Goal: Information Seeking & Learning: Learn about a topic

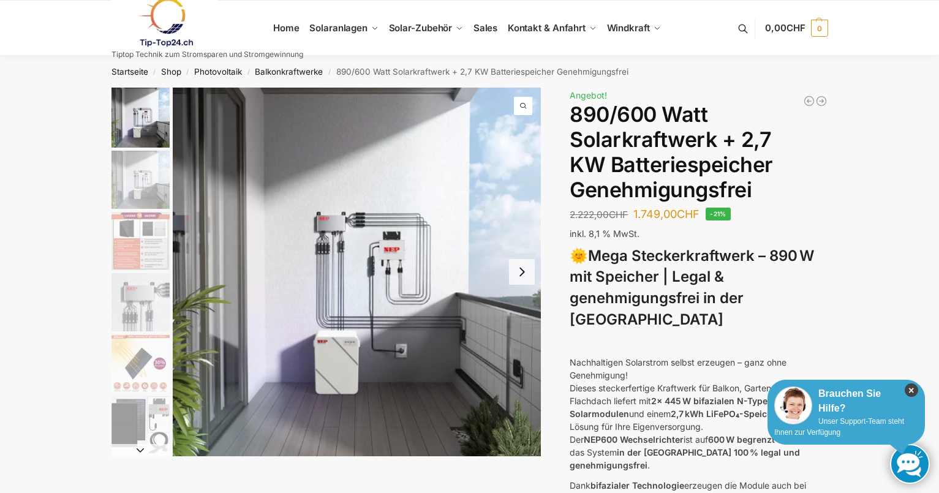
click at [913, 392] on icon "×" at bounding box center [911, 390] width 13 height 13
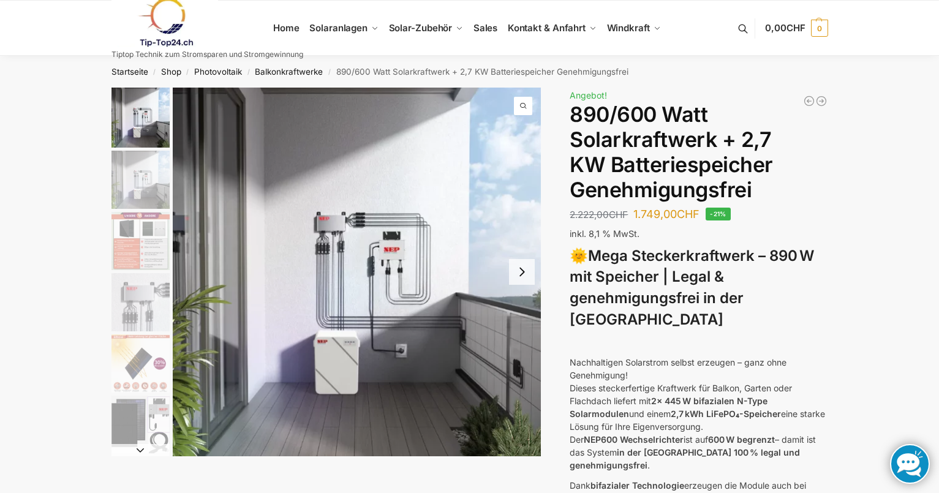
click at [522, 269] on button "Next slide" at bounding box center [522, 272] width 26 height 26
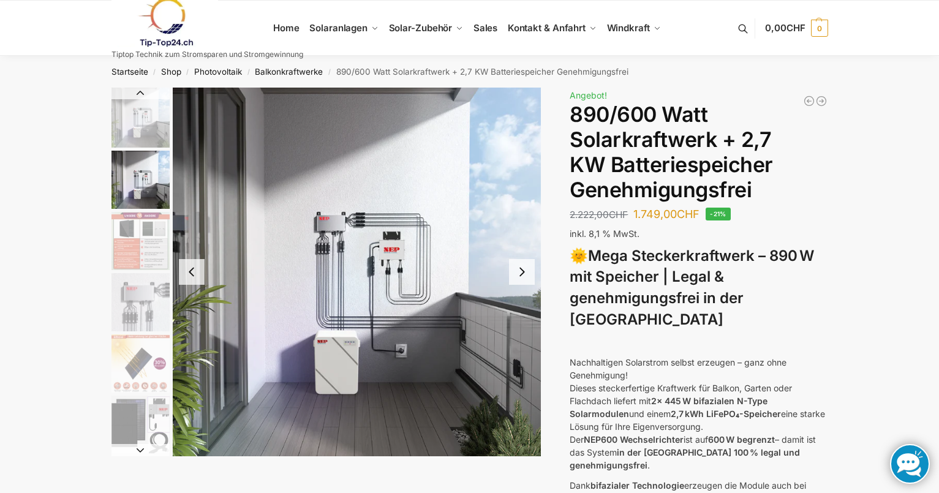
click at [522, 269] on button "Next slide" at bounding box center [522, 272] width 26 height 26
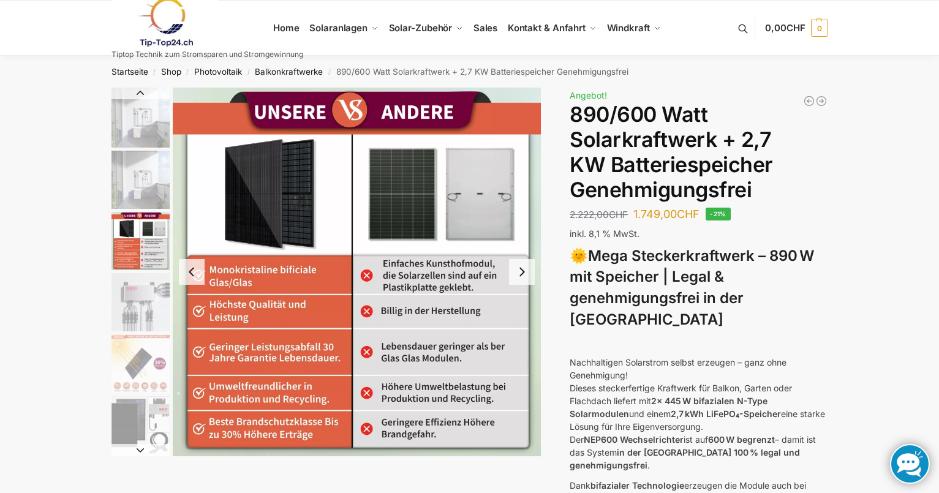
click at [522, 269] on button "Next slide" at bounding box center [522, 272] width 26 height 26
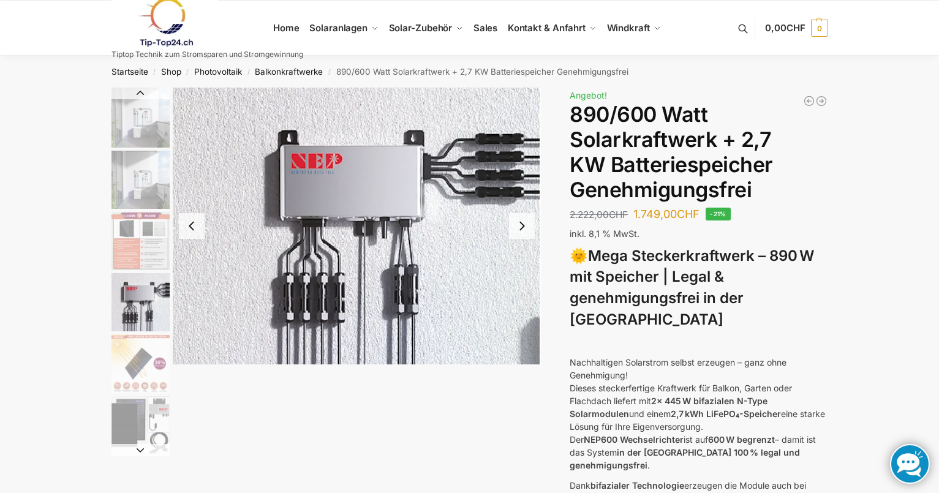
click at [521, 268] on img "4 / 12" at bounding box center [357, 226] width 369 height 277
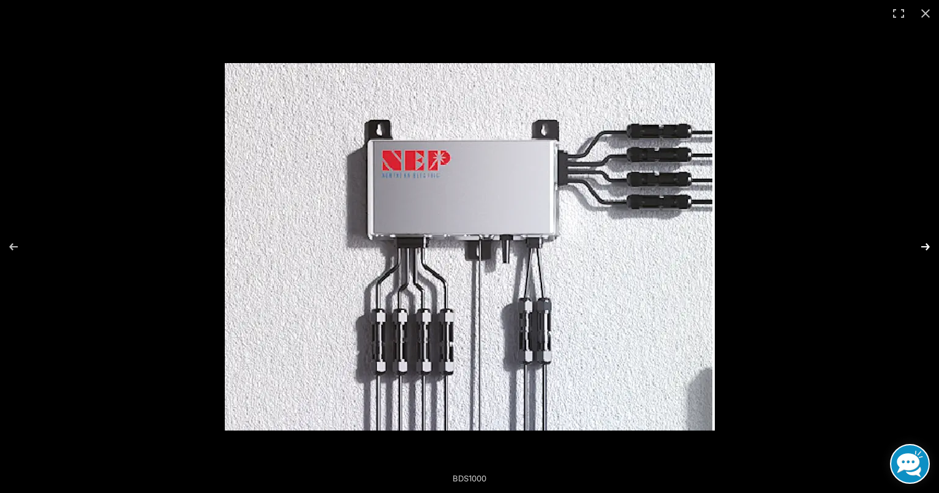
click at [921, 241] on button "Next (arrow right)" at bounding box center [917, 246] width 43 height 61
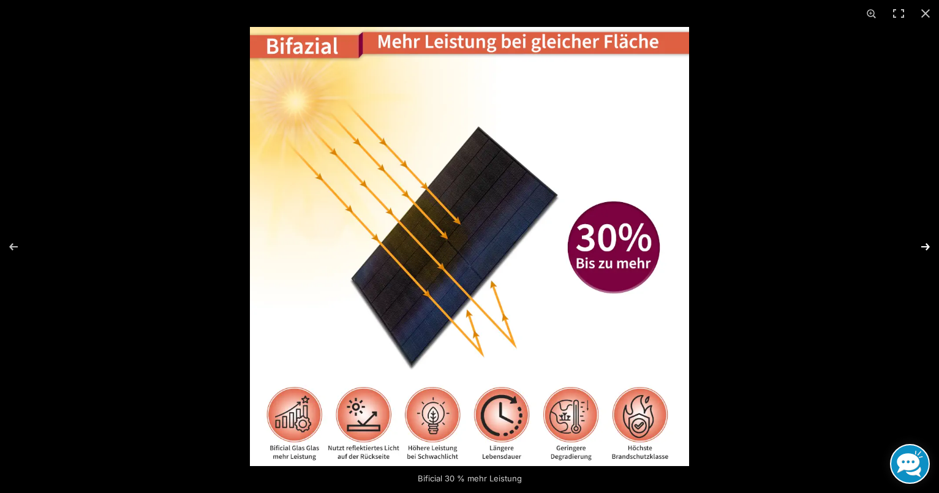
click at [921, 241] on button "Next (arrow right)" at bounding box center [917, 246] width 43 height 61
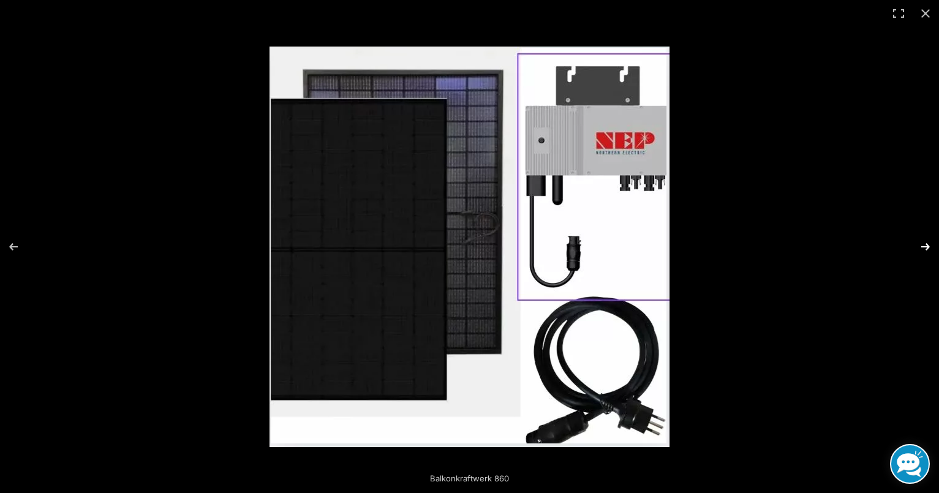
click at [921, 241] on button "Next (arrow right)" at bounding box center [917, 246] width 43 height 61
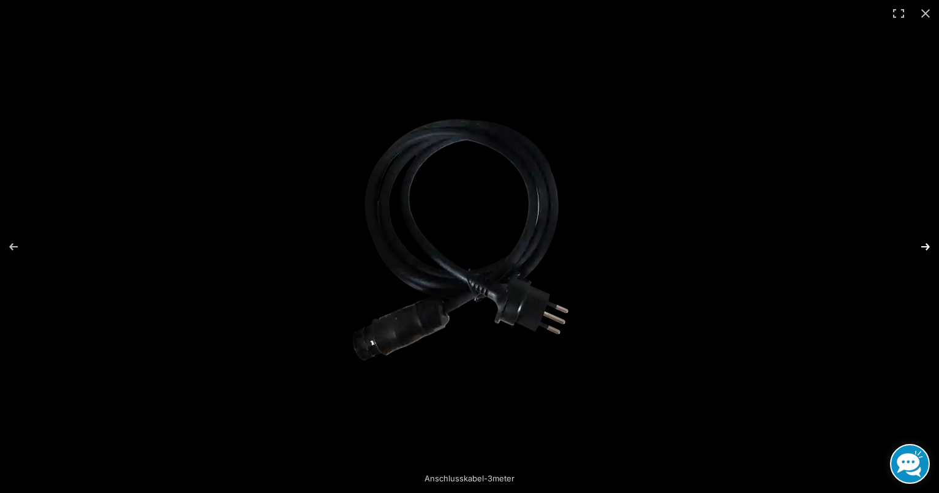
click at [921, 241] on button "Next (arrow right)" at bounding box center [917, 246] width 43 height 61
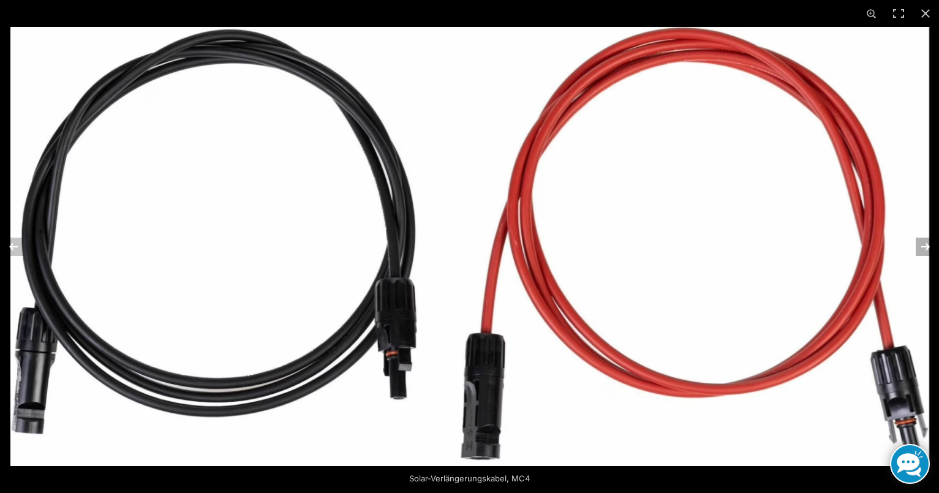
click at [921, 241] on button "Next (arrow right)" at bounding box center [917, 246] width 43 height 61
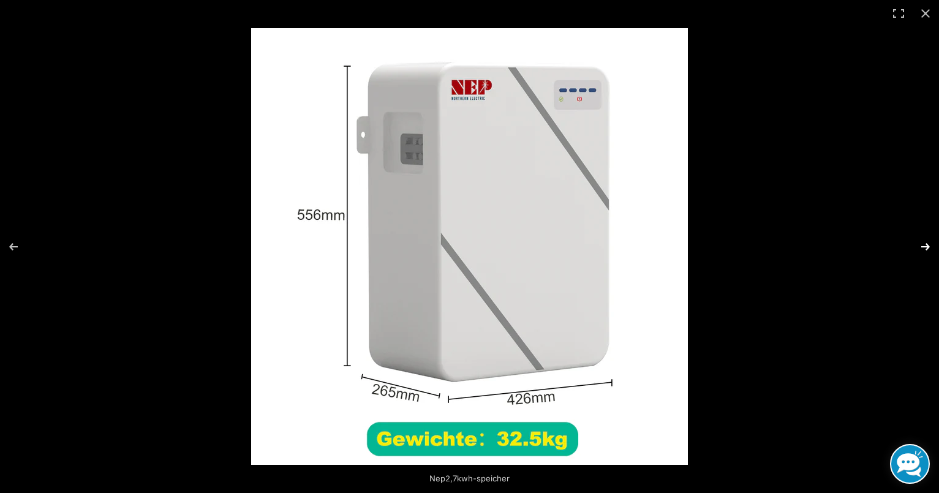
click at [921, 241] on button "Next (arrow right)" at bounding box center [917, 246] width 43 height 61
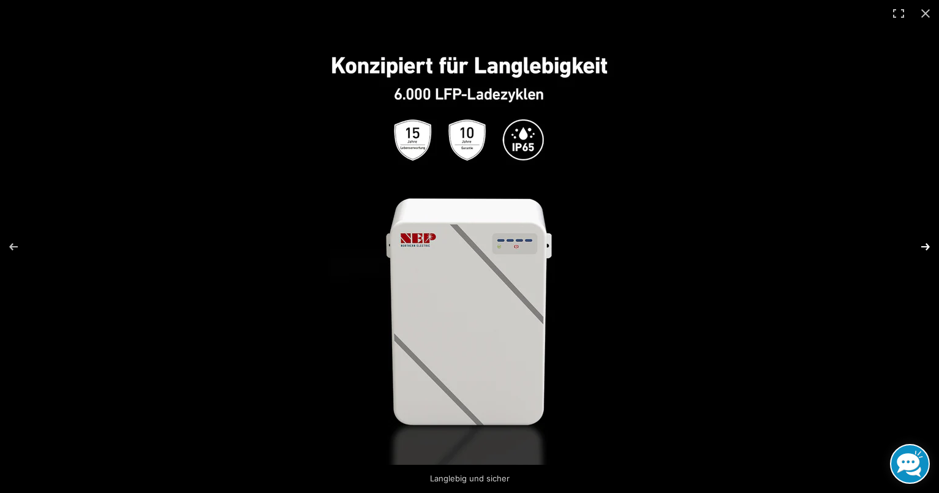
click at [921, 241] on button "Next (arrow right)" at bounding box center [917, 246] width 43 height 61
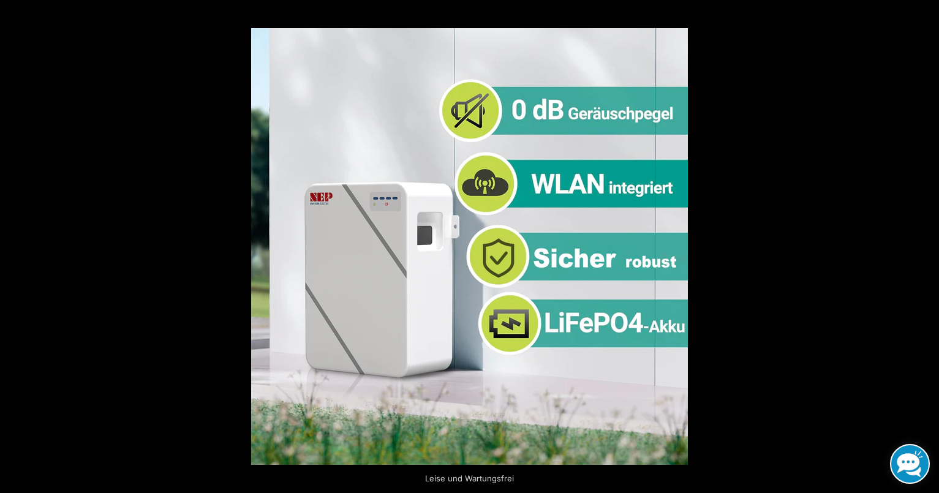
click at [921, 241] on button "Next (arrow right)" at bounding box center [917, 246] width 43 height 61
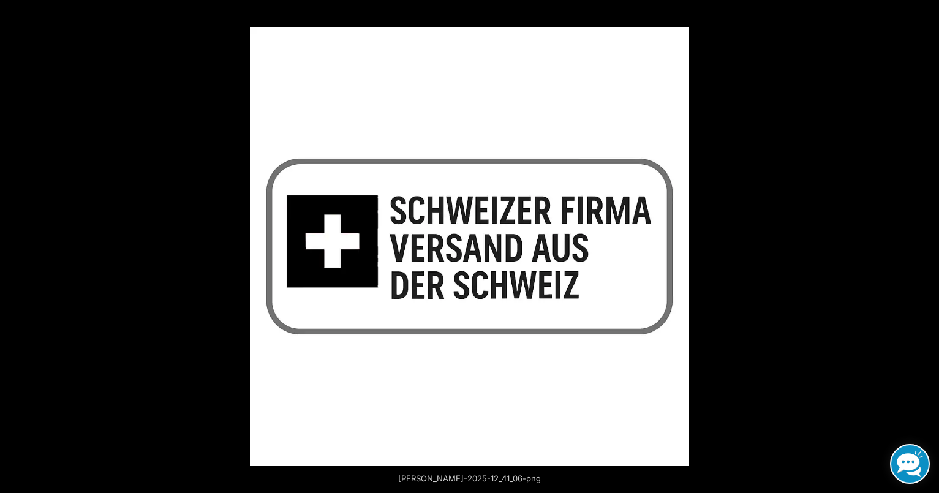
click at [921, 241] on button "Next (arrow right)" at bounding box center [917, 246] width 43 height 61
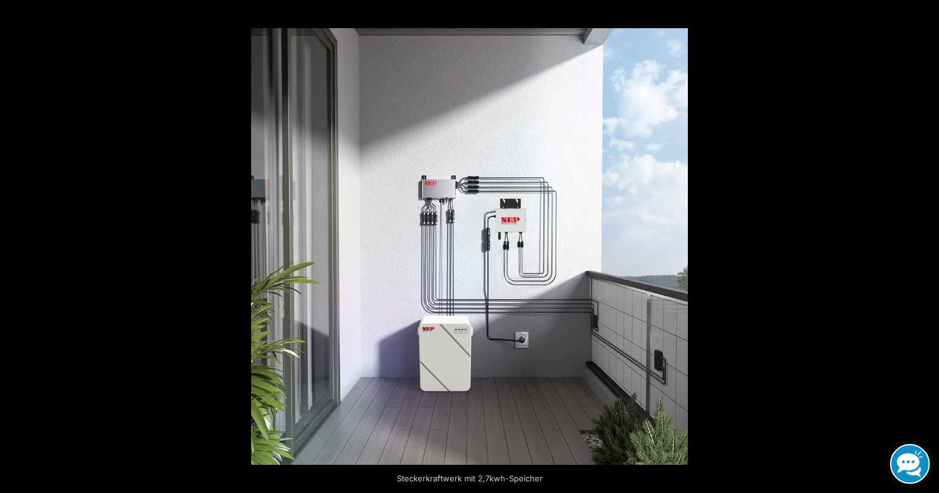
click at [921, 241] on button "Next (arrow right)" at bounding box center [917, 246] width 43 height 61
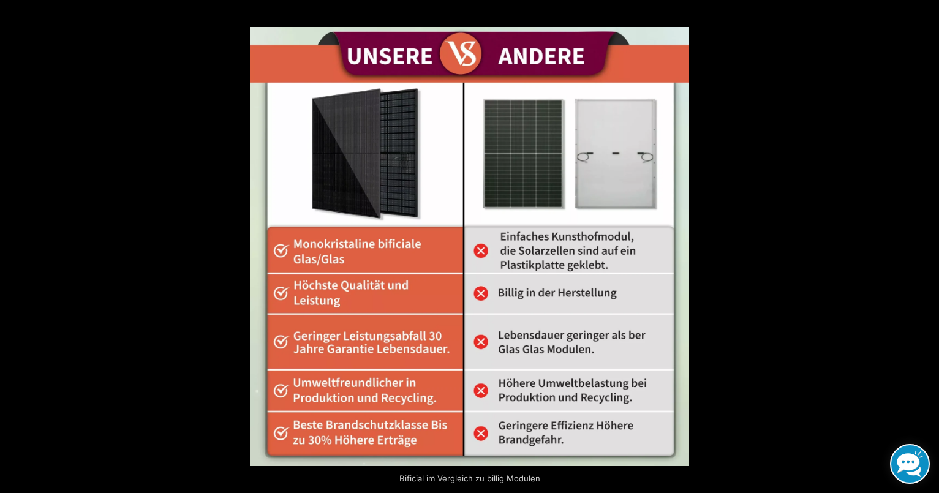
click at [921, 241] on button "Next (arrow right)" at bounding box center [917, 246] width 43 height 61
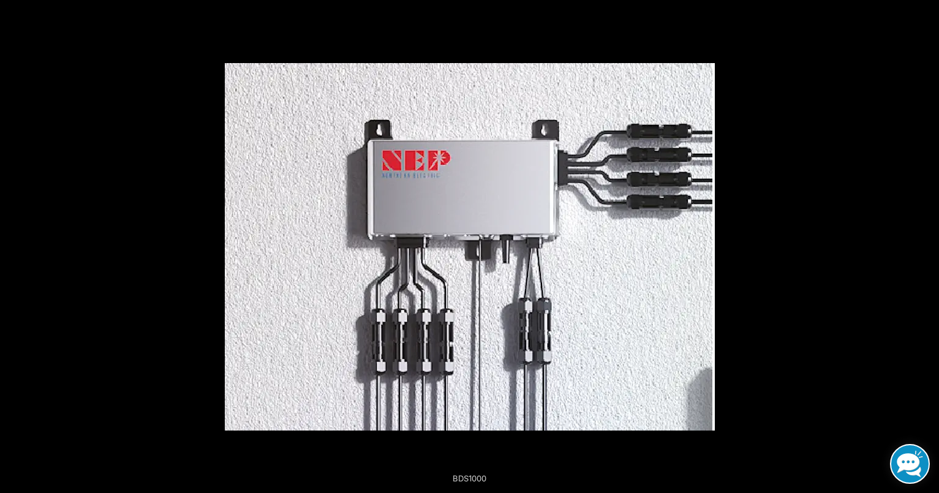
click at [921, 241] on button "Next (arrow right)" at bounding box center [917, 246] width 43 height 61
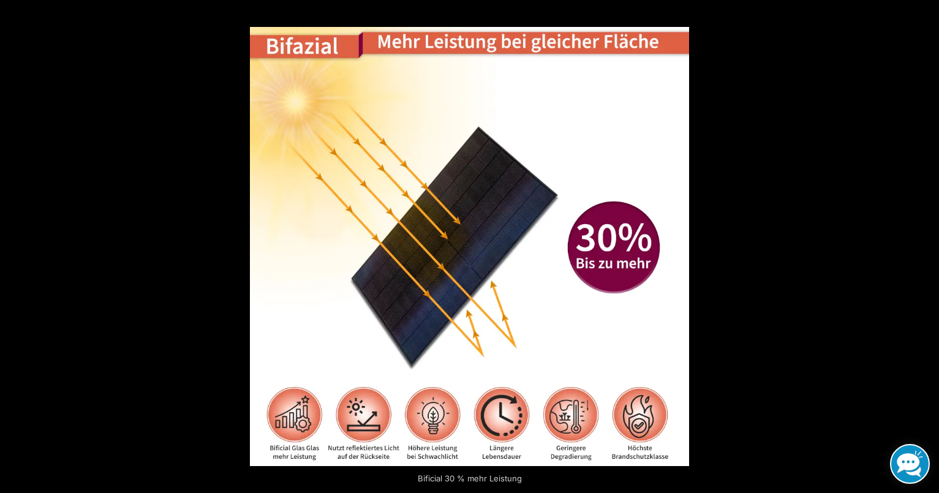
click at [921, 241] on button "Next (arrow right)" at bounding box center [917, 246] width 43 height 61
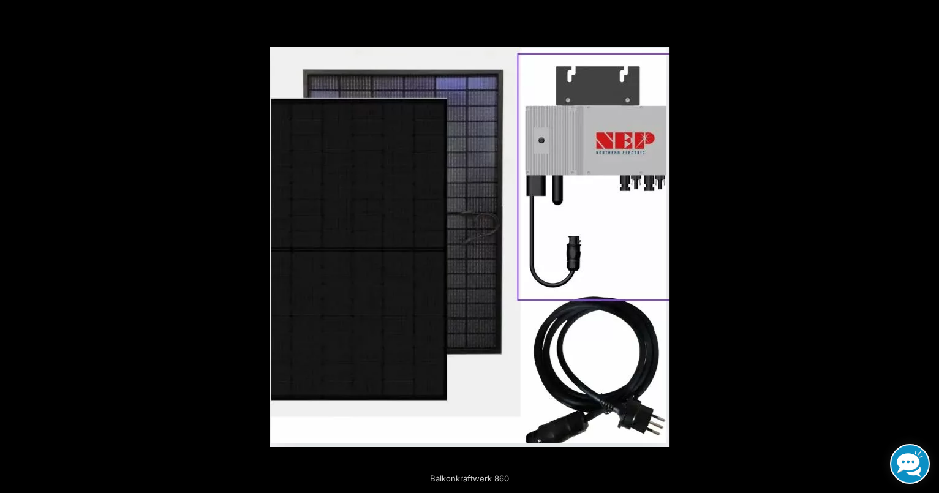
click at [921, 241] on button "Next (arrow right)" at bounding box center [917, 246] width 43 height 61
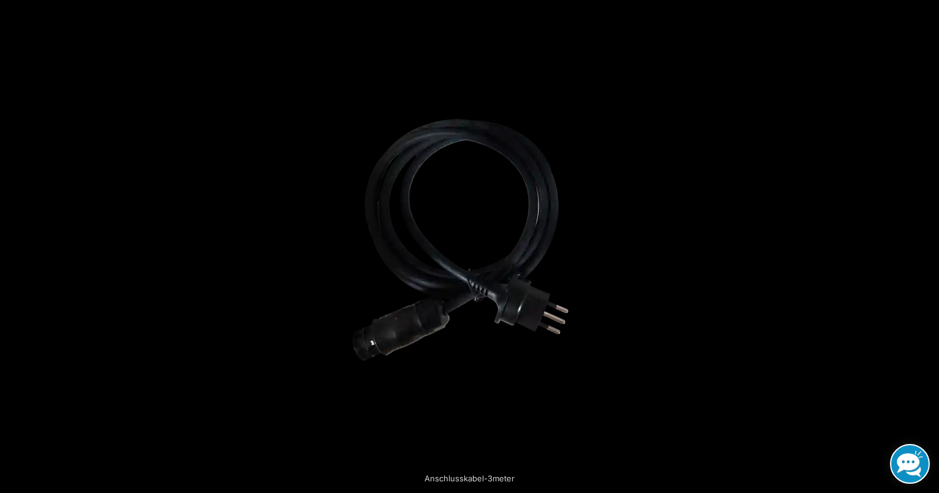
click at [921, 241] on button "Next (arrow right)" at bounding box center [917, 246] width 43 height 61
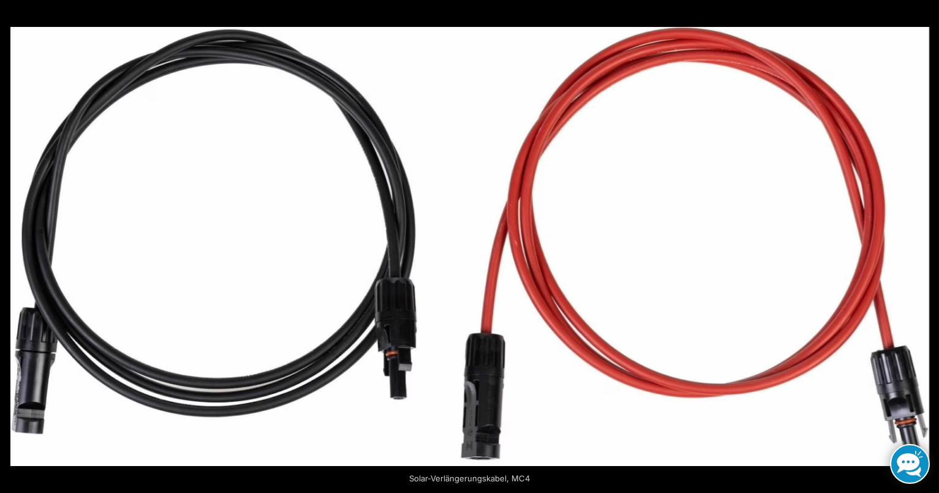
click at [921, 241] on button "Next (arrow right)" at bounding box center [917, 246] width 43 height 61
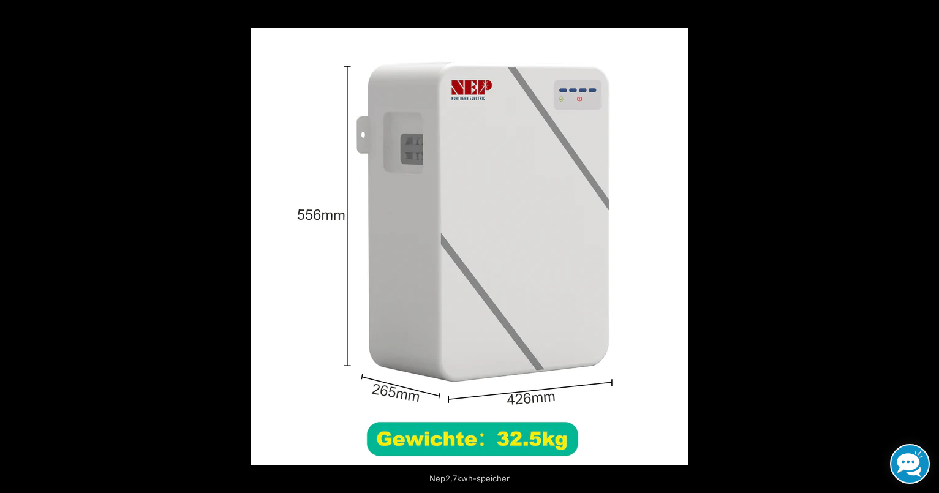
click at [921, 241] on button "Next (arrow right)" at bounding box center [917, 246] width 43 height 61
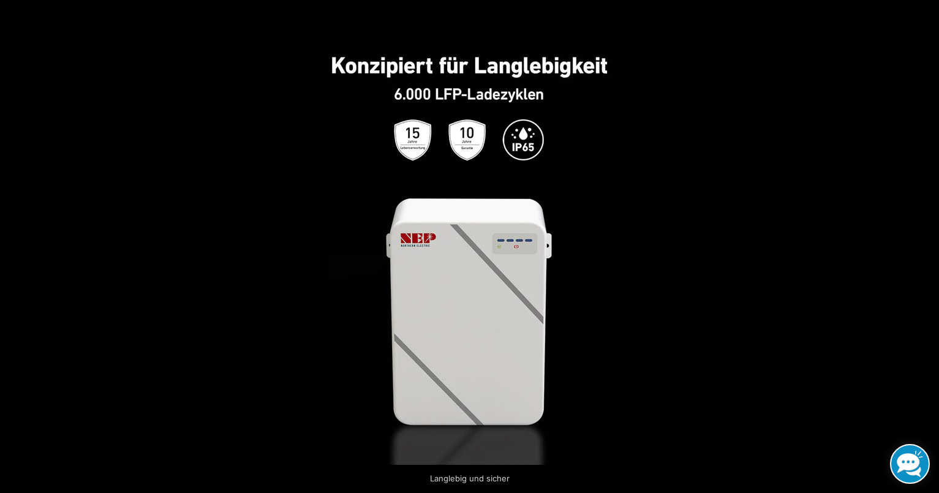
click at [921, 241] on button "Next (arrow right)" at bounding box center [917, 246] width 43 height 61
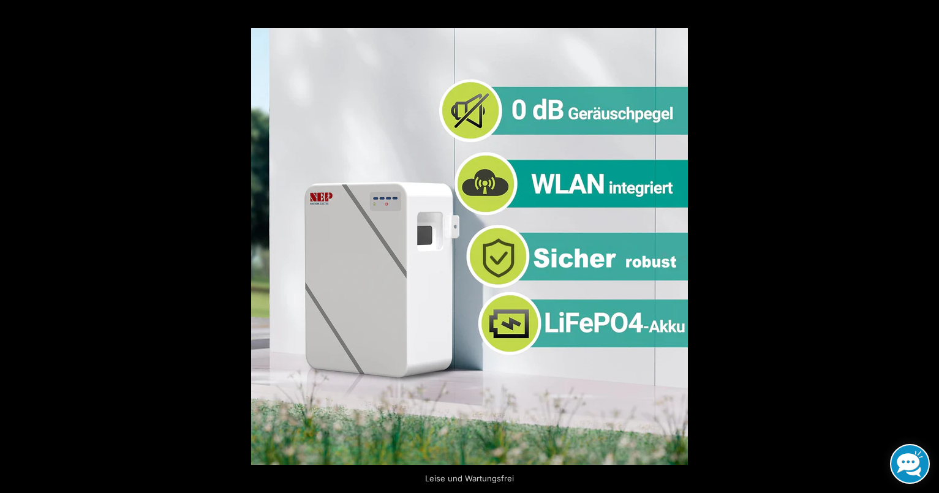
click at [921, 241] on button "Next (arrow right)" at bounding box center [917, 246] width 43 height 61
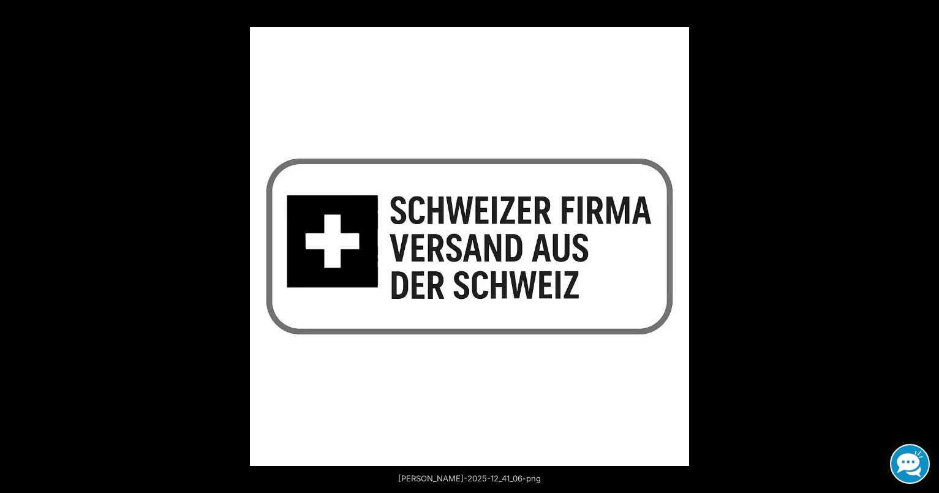
click at [921, 241] on button "Next (arrow right)" at bounding box center [917, 246] width 43 height 61
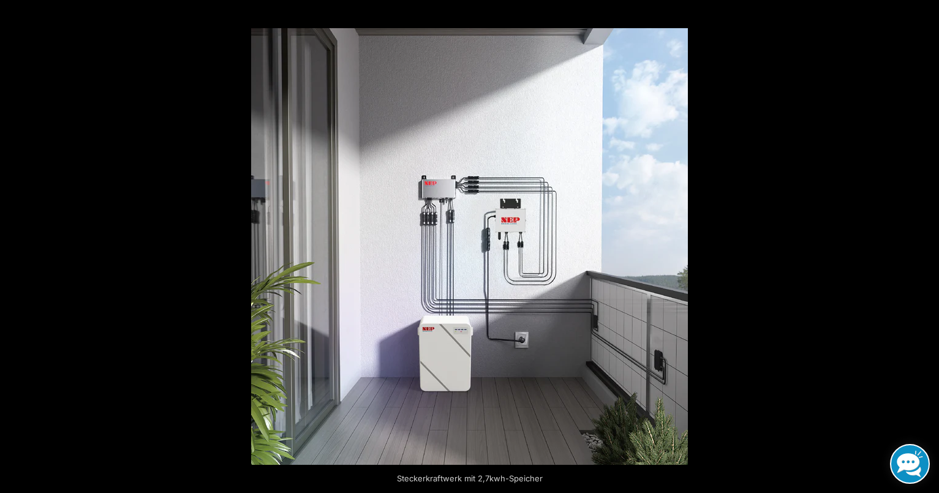
click at [921, 241] on button "Next (arrow right)" at bounding box center [917, 246] width 43 height 61
